Goal: Task Accomplishment & Management: Use online tool/utility

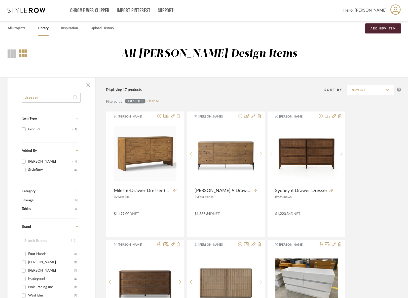
click at [41, 29] on link "Library" at bounding box center [43, 28] width 11 height 7
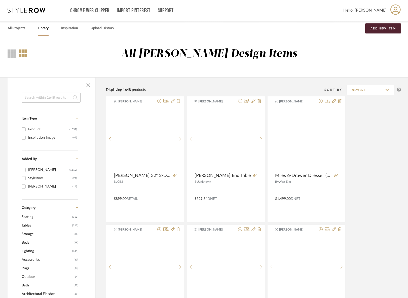
click at [42, 97] on input at bounding box center [51, 98] width 59 height 10
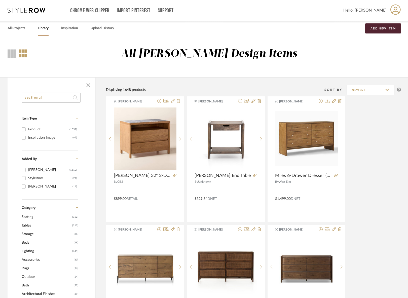
type input "sectional"
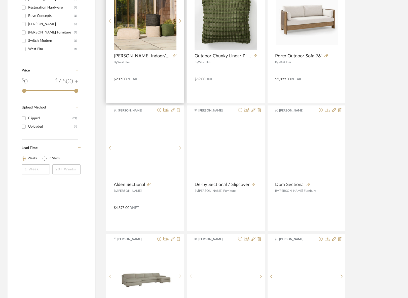
scroll to position [265, 0]
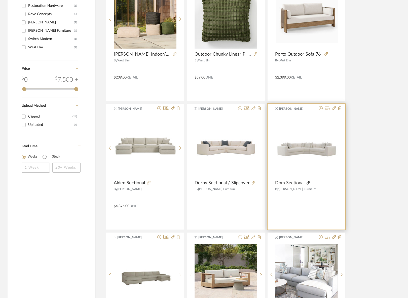
click at [308, 183] on icon at bounding box center [309, 183] width 4 height 4
click at [321, 108] on icon at bounding box center [321, 108] width 4 height 4
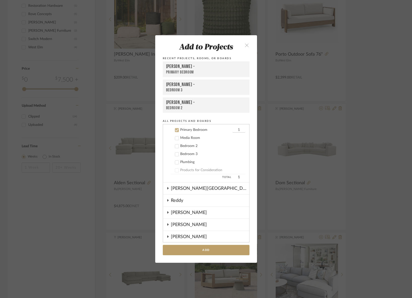
scroll to position [274, 0]
click at [175, 129] on icon at bounding box center [177, 129] width 4 height 4
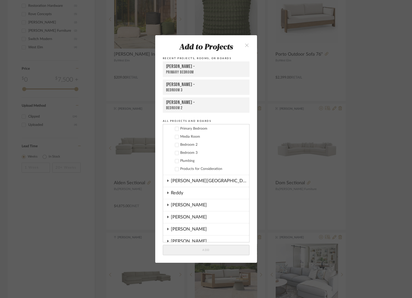
click at [175, 139] on div at bounding box center [177, 137] width 4 height 4
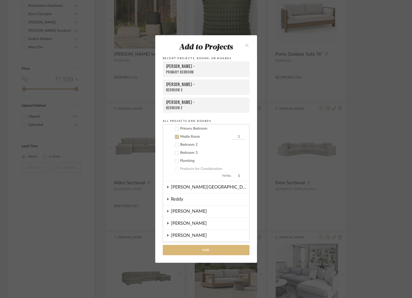
click at [219, 251] on button "Add" at bounding box center [206, 250] width 87 height 10
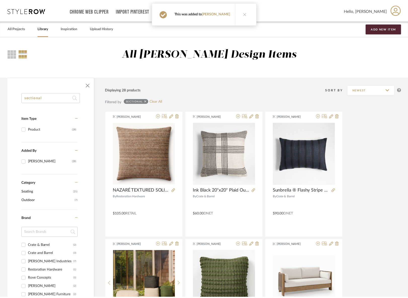
scroll to position [265, 0]
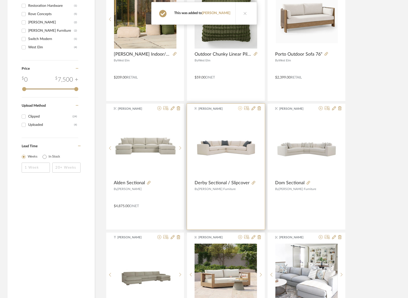
click at [239, 108] on icon at bounding box center [240, 108] width 4 height 4
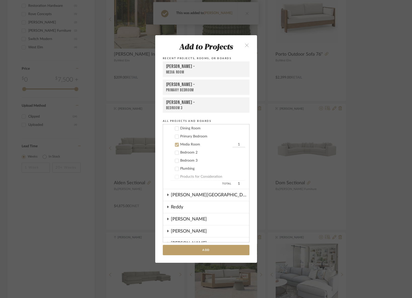
scroll to position [282, 0]
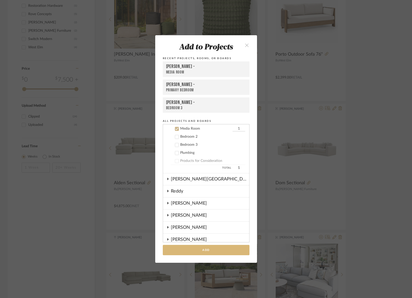
click at [218, 252] on button "Add" at bounding box center [206, 250] width 87 height 10
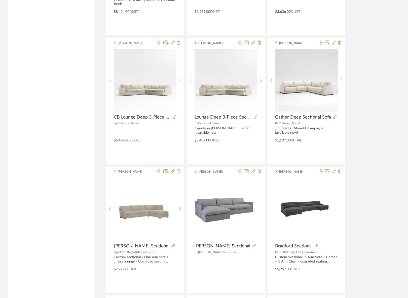
scroll to position [589, 0]
